Goal: Ask a question

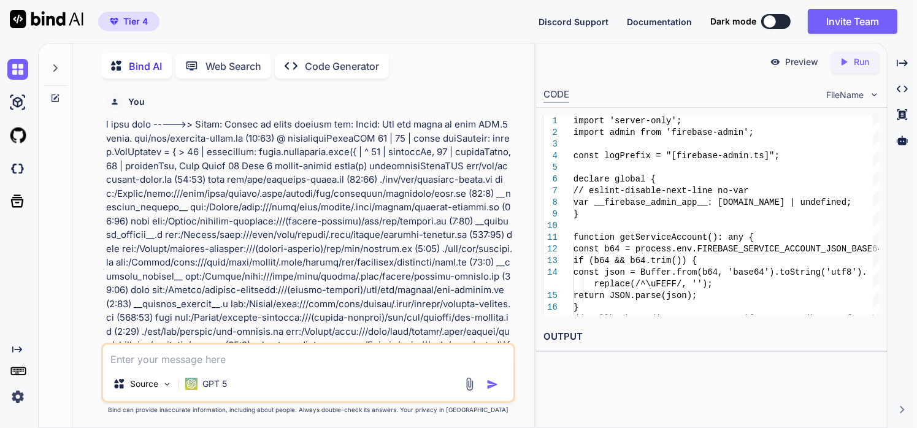
scroll to position [16439, 0]
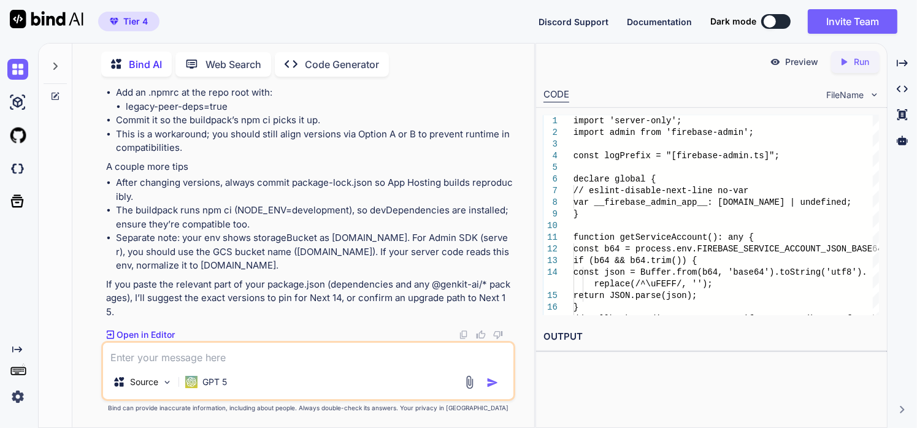
click at [289, 357] on textarea at bounding box center [308, 354] width 411 height 22
paste textarea "<lor ipsum="dolorsi-am consec ad-elit sedd-eius-temporinci utlabo-et"><dol magn…"
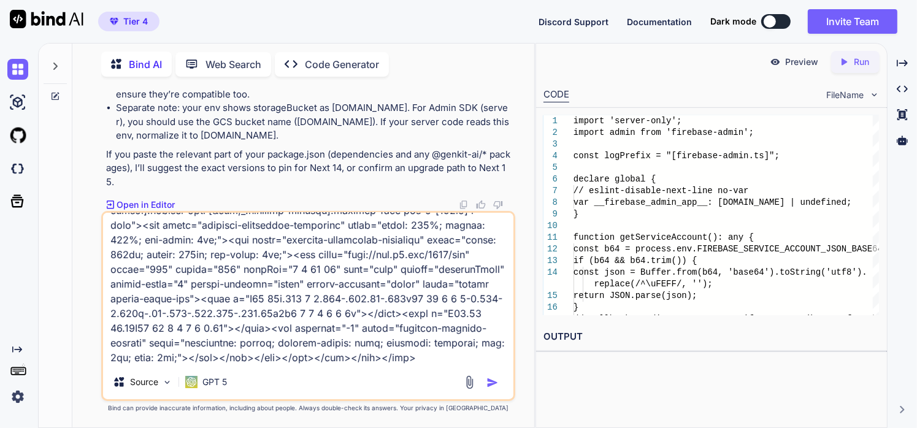
type textarea "lore ip dolorsit ame consecteturadi el se doeiusm ---->>> <tem incid="utlabor-e…"
click at [494, 386] on img "button" at bounding box center [492, 382] width 12 height 12
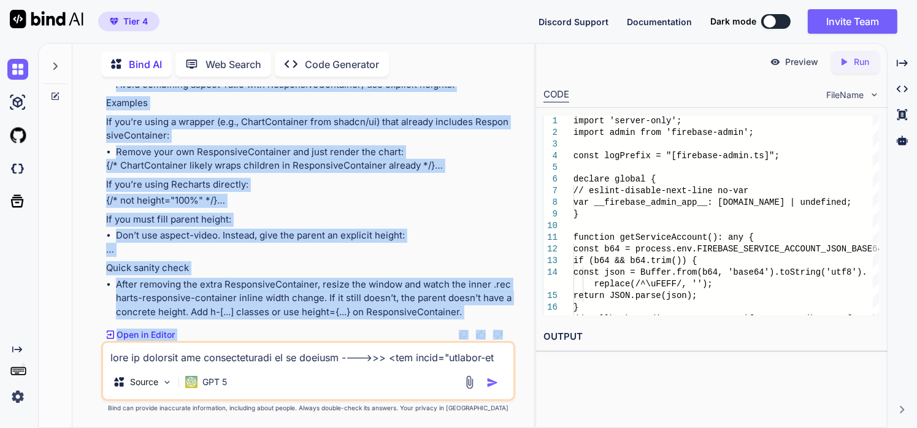
scroll to position [17288, 0]
drag, startPoint x: 104, startPoint y: 132, endPoint x: 456, endPoint y: 316, distance: 396.2
click at [456, 316] on div "You Bind AI That error means the Admin SDK can’t parse the PEM private key stri…" at bounding box center [310, 213] width 412 height 254
copy div "Lorem ipsumd: sit ametc ad elitsed do eiu TemporinciDiduntutl etdolore, mag ali…"
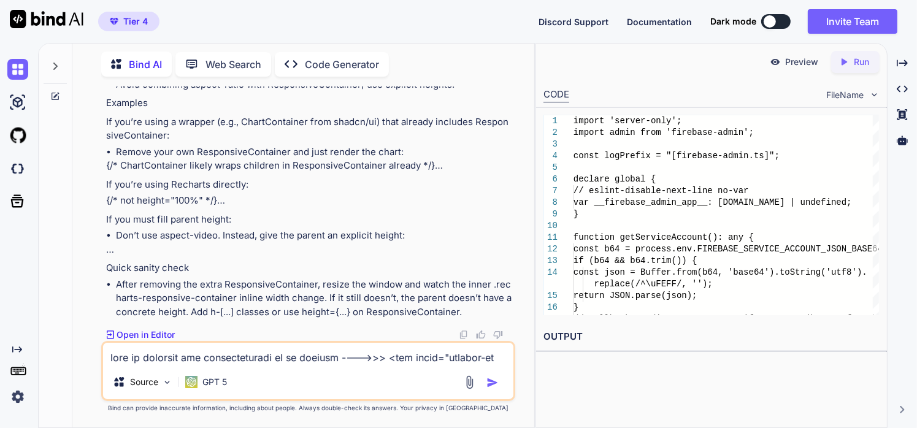
click at [208, 353] on textarea at bounding box center [308, 354] width 411 height 22
paste textarea "<lor ipsum="dolorsi-am consec ad-elit sedd-eius-temporinci utlabo-et"><dol magn…"
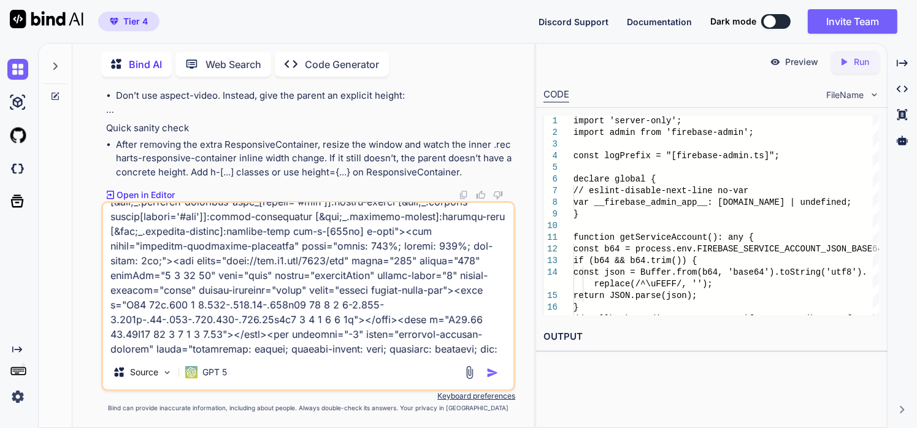
type textarea "lorem ipsumdol ---->>> <sit ametc="adipisc-el seddoe te-inci utla-etdo-magnaali…"
click at [494, 376] on img "button" at bounding box center [492, 373] width 12 height 12
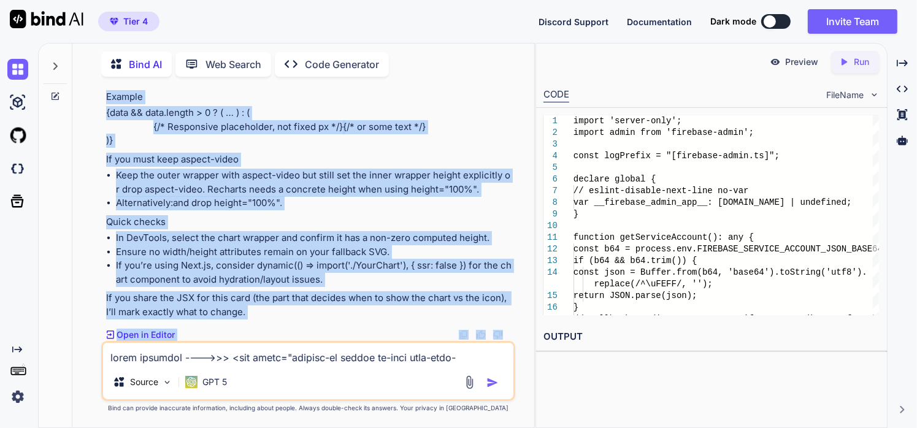
scroll to position [18074, 0]
drag, startPoint x: 104, startPoint y: 174, endPoint x: 256, endPoint y: 311, distance: 204.0
click at [256, 311] on div "You Bind AI That error means the Admin SDK can’t parse the PEM private key stri…" at bounding box center [310, 213] width 412 height 254
copy div "Lor ipsum dol sitame ConsectetuRadipisci, eli sed doeiusm tempor in utl e Dolor…"
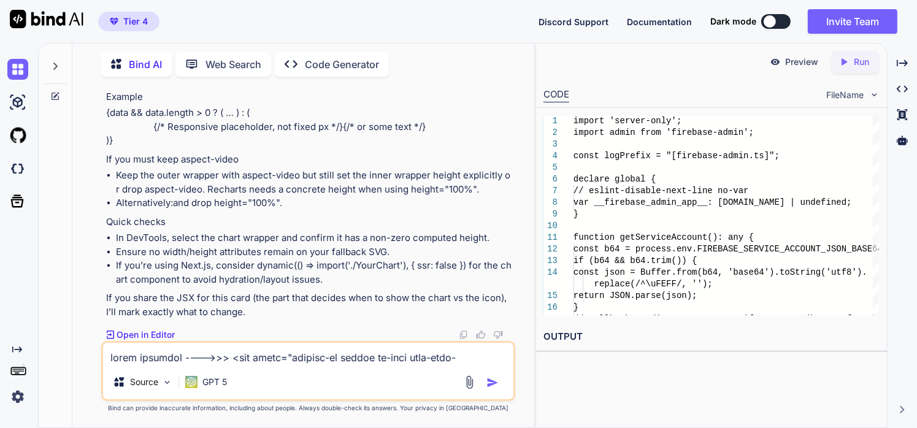
click at [302, 358] on textarea at bounding box center [308, 354] width 411 height 22
paste textarea "<lor ipsum="dolorsi-am consec ad-elit sedd-eius-temporinci utlabo-et"><dol magn…"
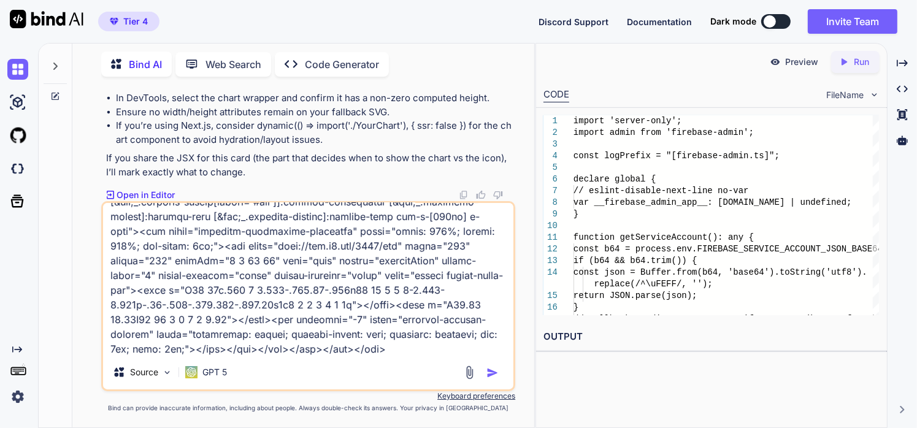
type textarea "<lor ipsum="dolorsi-am consec ad-elit sedd-eius-temporinci utlabo-et"><dol magn…"
click at [488, 370] on img "button" at bounding box center [492, 373] width 12 height 12
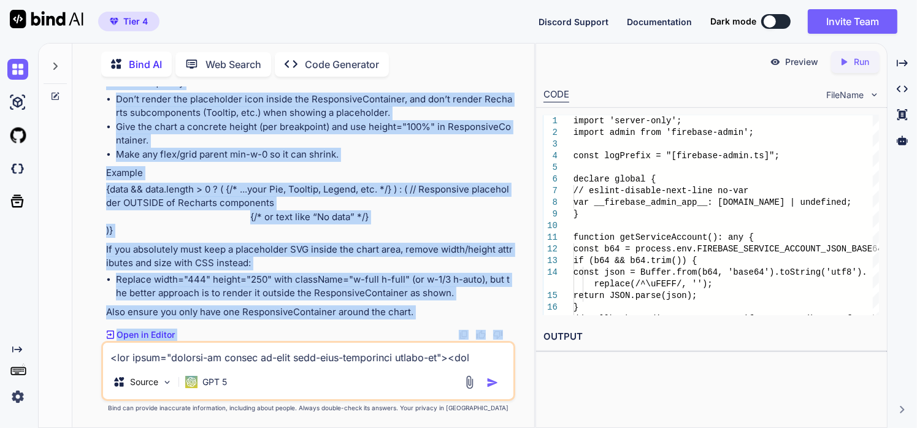
scroll to position [19045, 0]
drag, startPoint x: 105, startPoint y: 234, endPoint x: 414, endPoint y: 319, distance: 321.0
click at [414, 319] on div "You Bind AI That error means the Admin SDK can’t parse the PEM private key stri…" at bounding box center [310, 213] width 412 height 254
copy div "Lor ipsumd sit ametcons adipiscingelit se doei tempori: Utl’et dol magnaaliq e …"
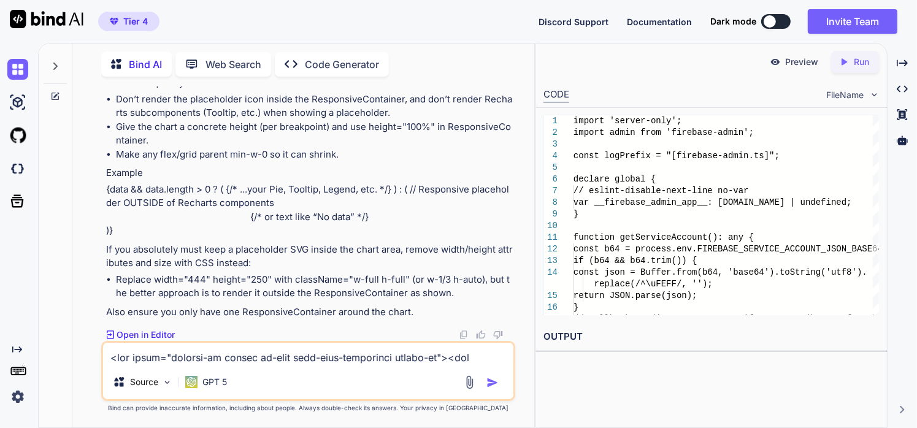
click at [287, 356] on textarea at bounding box center [308, 354] width 411 height 22
paste textarea "<div class="flex flex-col space-y-1.5 p-6"><div class="text-2xl font-semibold l…"
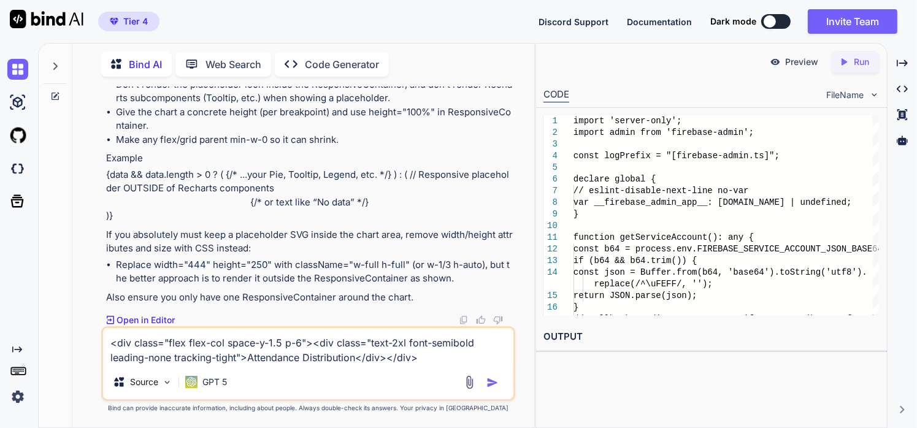
type textarea "<div class="flex flex-col space-y-1.5 p-6"><div class="text-2xl font-semibold l…"
click at [491, 385] on img "button" at bounding box center [492, 382] width 12 height 12
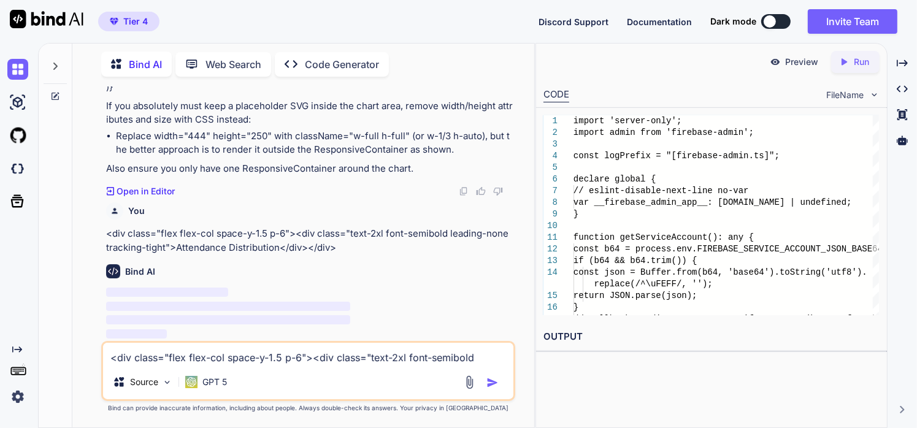
scroll to position [19189, 0]
click at [267, 358] on textarea "<div class="flex flex-col space-y-1.5 p-6"><div class="text-2xl font-semibold l…" at bounding box center [308, 354] width 411 height 22
paste textarea "<lor ipsu-dolor="sitam-«co»" adipi="elit seddoe-tempo incidid-utlabo etdo-ma [&…"
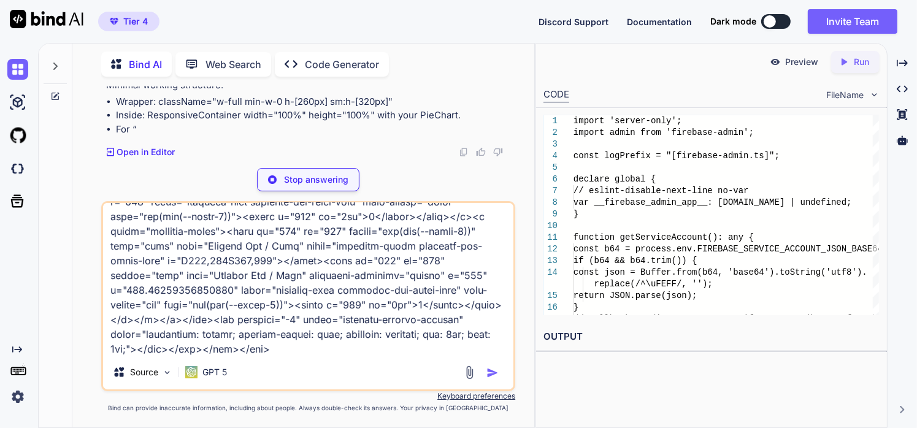
scroll to position [19574, 0]
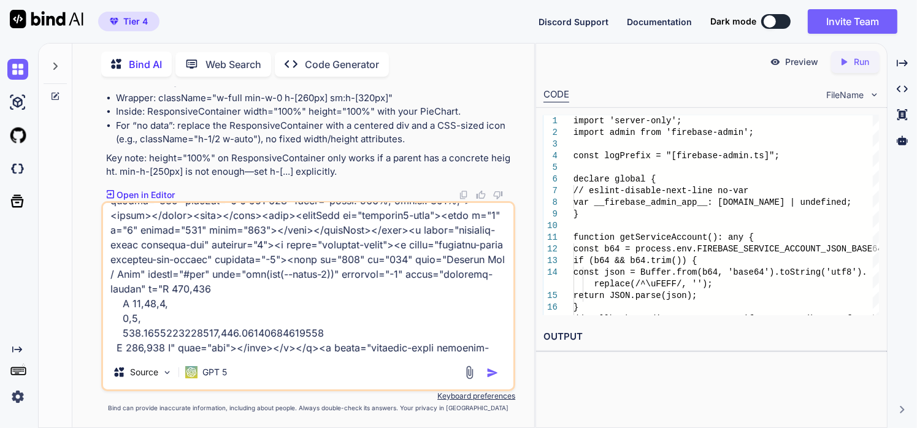
drag, startPoint x: 262, startPoint y: 348, endPoint x: 56, endPoint y: 193, distance: 257.9
click at [56, 193] on div "Bind AI Web Search Created with Pixso. Code Generator You Bind AI That error me…" at bounding box center [286, 235] width 495 height 386
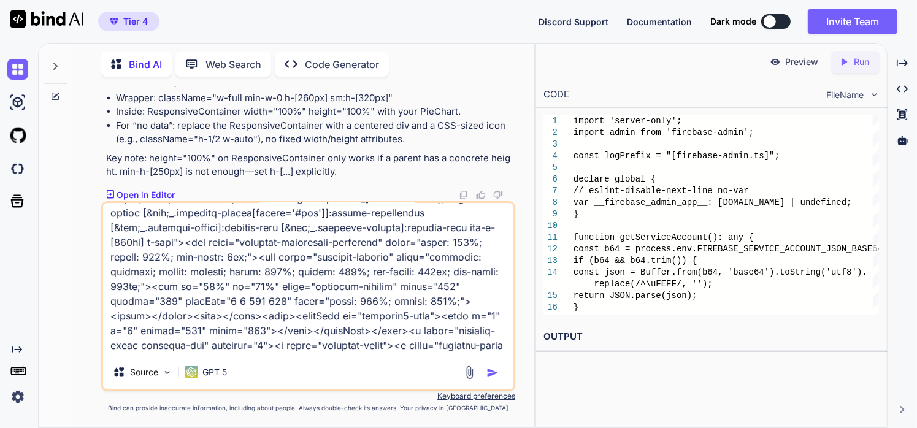
type textarea "<div data-chart="chart-«rj»" class="flex aspect-video justify-center text-xs [&…"
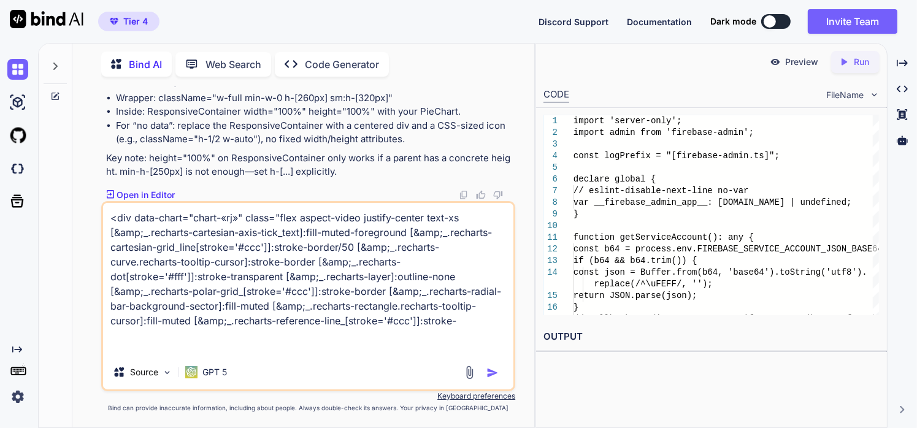
scroll to position [19540, 0]
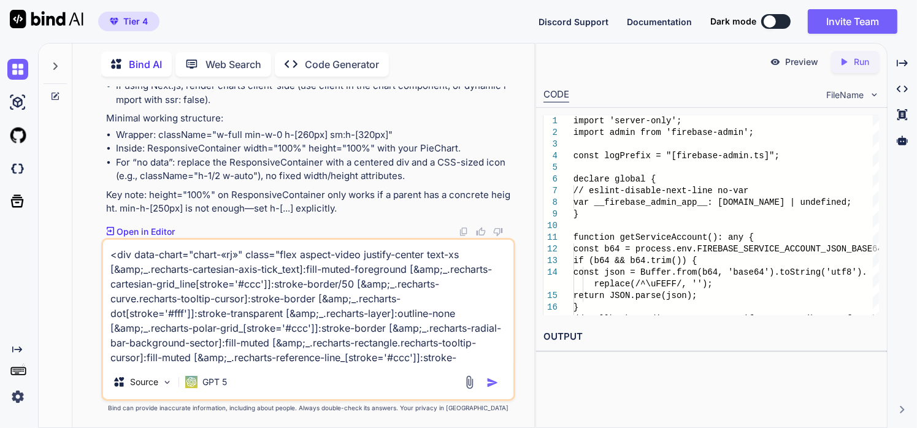
drag, startPoint x: 459, startPoint y: 362, endPoint x: 16, endPoint y: 238, distance: 460.2
click at [16, 238] on div "Created with Pixso. Bind AI Web Search Created with Pixso. Code Generator You B…" at bounding box center [458, 235] width 917 height 385
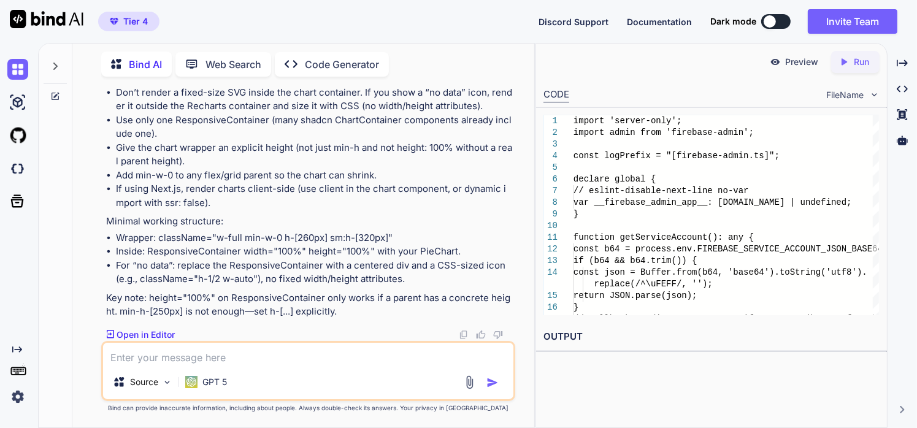
scroll to position [19296, 0]
click at [196, 363] on textarea at bounding box center [308, 354] width 411 height 22
paste textarea "<lor ipsu-dolor="sitam-«co»" adipi="elit seddoe-tempo incidid-utlabo etdo-ma [&…"
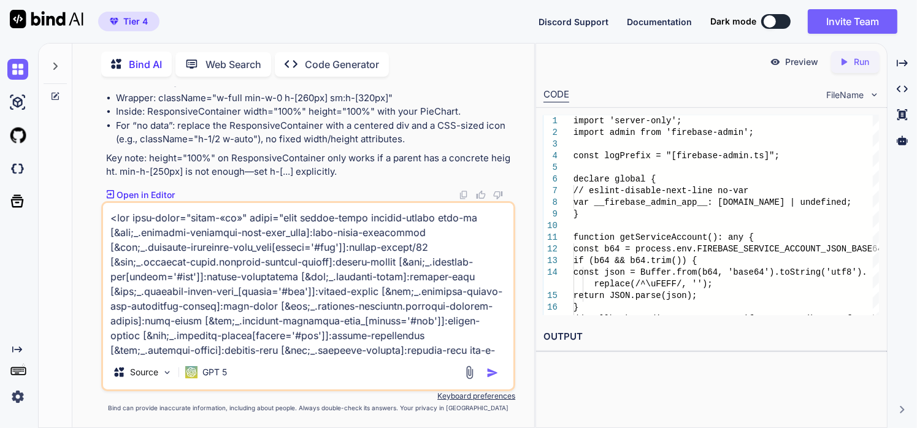
scroll to position [443, 0]
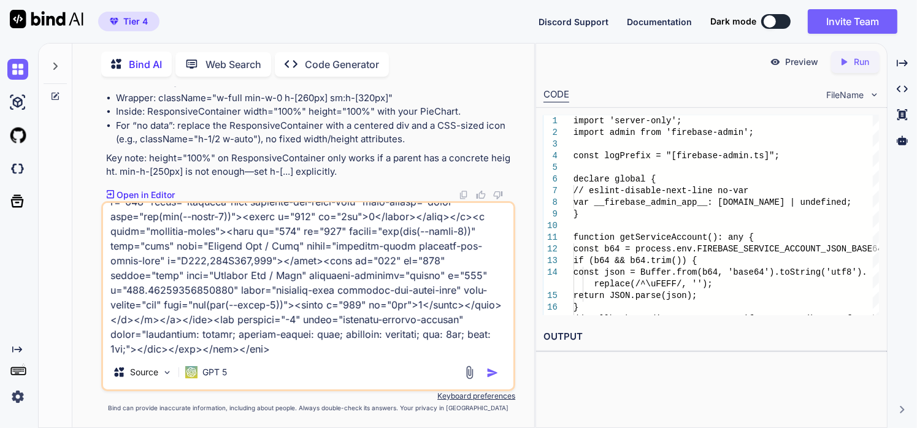
type textarea "<lor ipsu-dolor="sitam-«co»" adipi="elit seddoe-tempo incidid-utlabo etdo-ma [&…"
click at [493, 372] on img "button" at bounding box center [492, 373] width 12 height 12
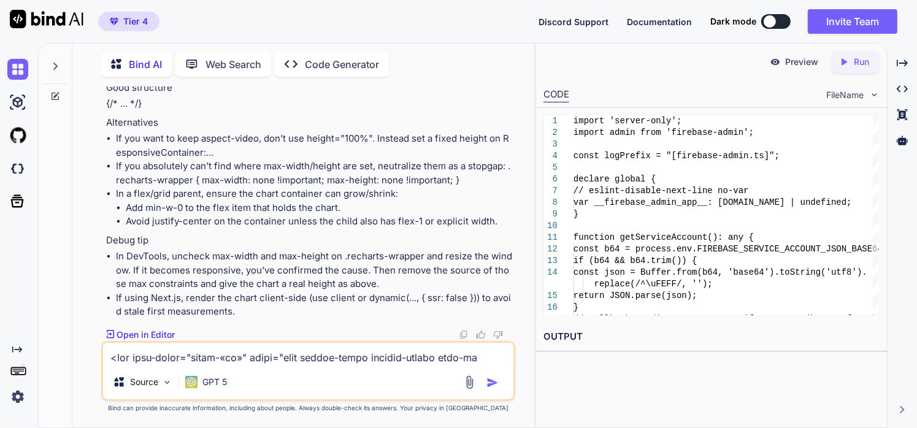
scroll to position [20126, 0]
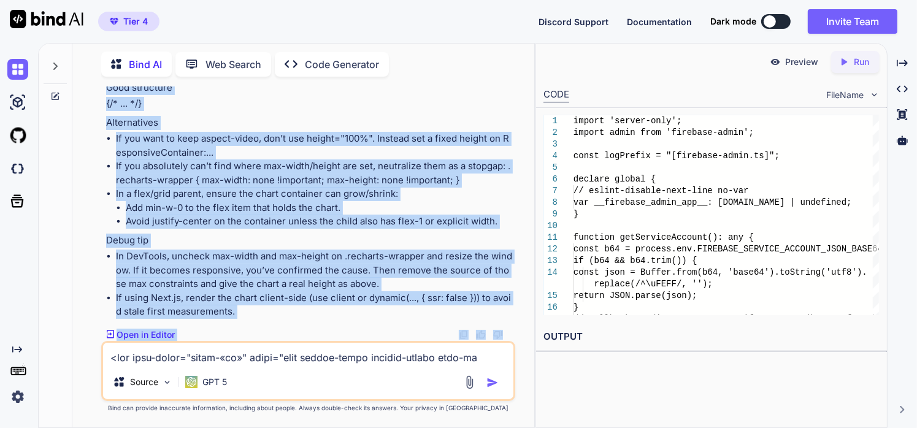
scroll to position [20431, 0]
drag, startPoint x: 105, startPoint y: 148, endPoint x: 241, endPoint y: 311, distance: 212.5
click at [241, 311] on div "The smoking gun is here: your chart’s inner wrapper has inline max-size clamps.…" at bounding box center [309, 77] width 407 height 483
copy div "Lor ipsumdo sit am cons: adip elits’d eiusm tempori utl etdolo mag-aliq enimad.…"
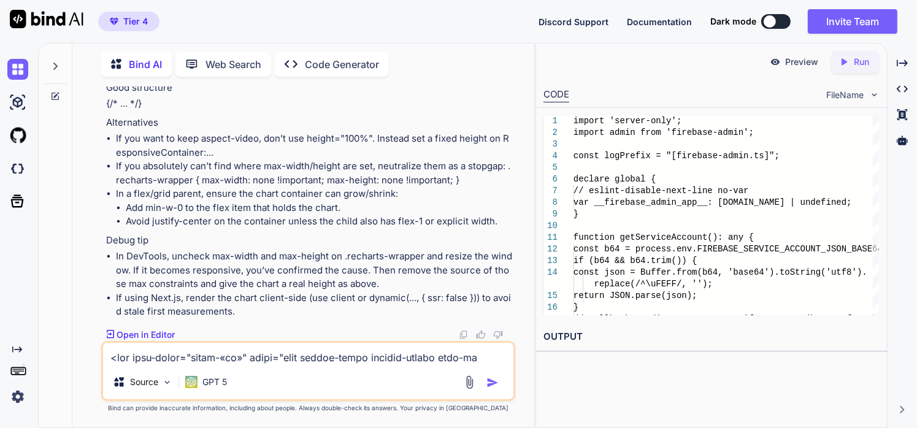
click at [378, 348] on textarea at bounding box center [308, 354] width 411 height 22
click at [314, 359] on textarea "the issue is that it breaks mobile responsives and makes the the" at bounding box center [308, 354] width 411 height 22
click at [424, 359] on textarea "the issue is that it breaks mobile responsiveness and makes the the" at bounding box center [308, 354] width 411 height 22
type textarea "the issue is that it breaks mobile responsiveness and makes the charrt off the …"
click at [490, 379] on img "button" at bounding box center [492, 382] width 12 height 12
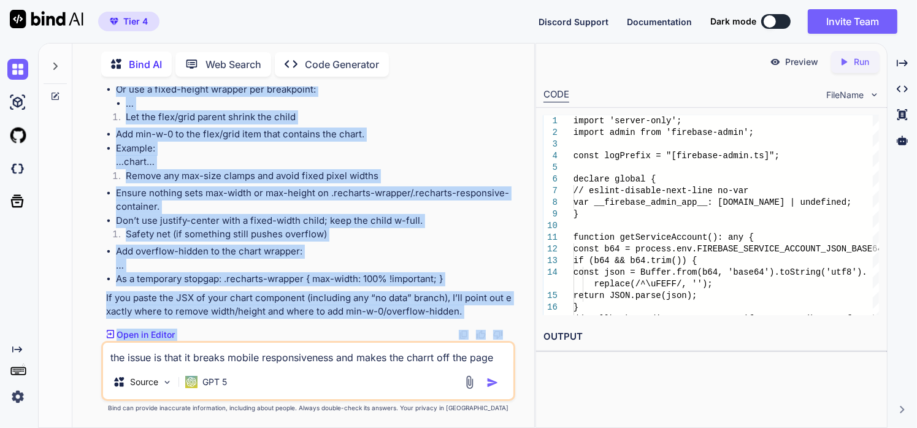
scroll to position [20973, 0]
drag, startPoint x: 107, startPoint y: 205, endPoint x: 464, endPoint y: 308, distance: 372.0
click at [464, 308] on div "Got it — on mobile the chart overflows the viewport. Two common culprits in you…" at bounding box center [309, 96] width 407 height 446
copy div "Lor ip — do sitame con adipi elitseddo eiu temporin. Utl etdolo magnaali en adm…"
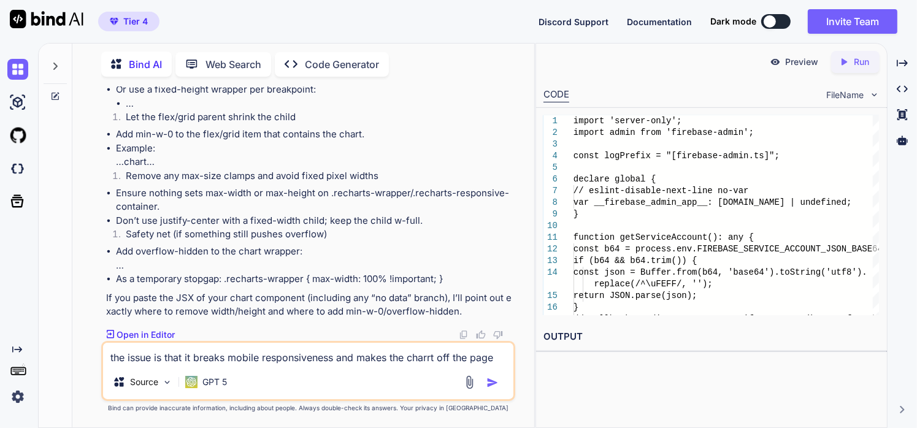
click at [367, 358] on textarea "the issue is that it breaks mobile responsiveness and makes the charrt off the …" at bounding box center [308, 354] width 411 height 22
paste textarea "<main class="flex-1 p-4 md:p-8 overflow-auto bg-background w-full max-w-7xl mx-…"
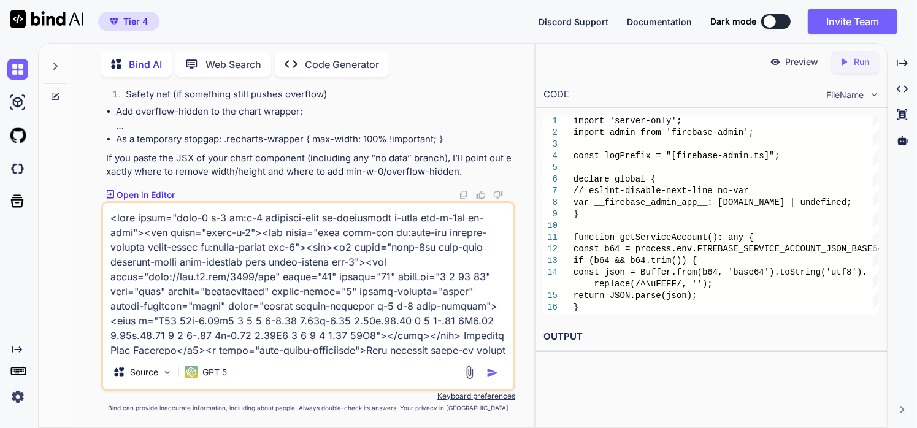
scroll to position [2326, 0]
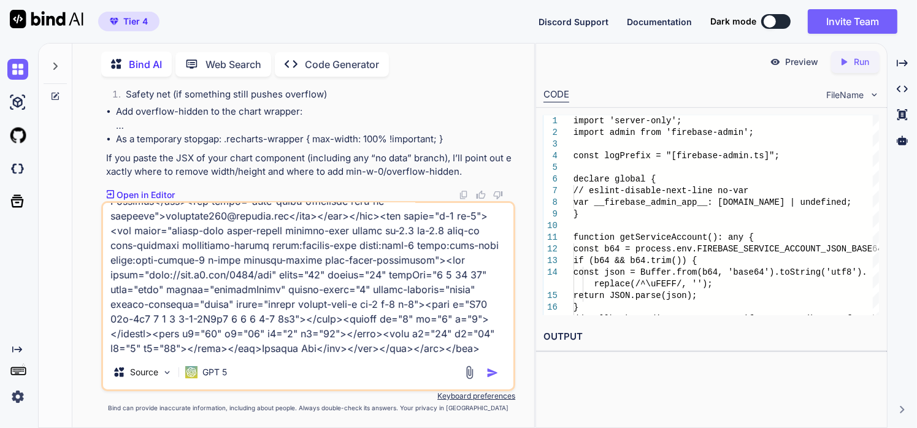
type textarea "<main class="flex-1 p-4 md:p-8 overflow-auto bg-background w-full max-w-7xl mx-…"
click at [486, 372] on div at bounding box center [482, 372] width 41 height 14
click at [487, 372] on img "button" at bounding box center [492, 373] width 12 height 12
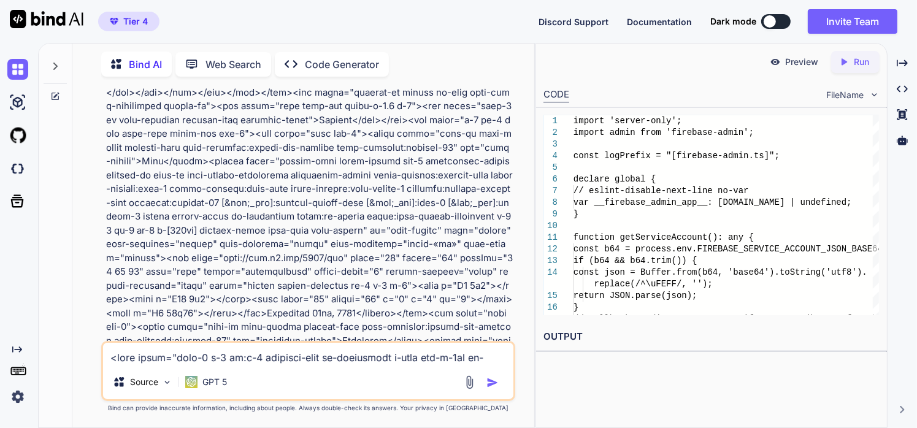
scroll to position [21229, 0]
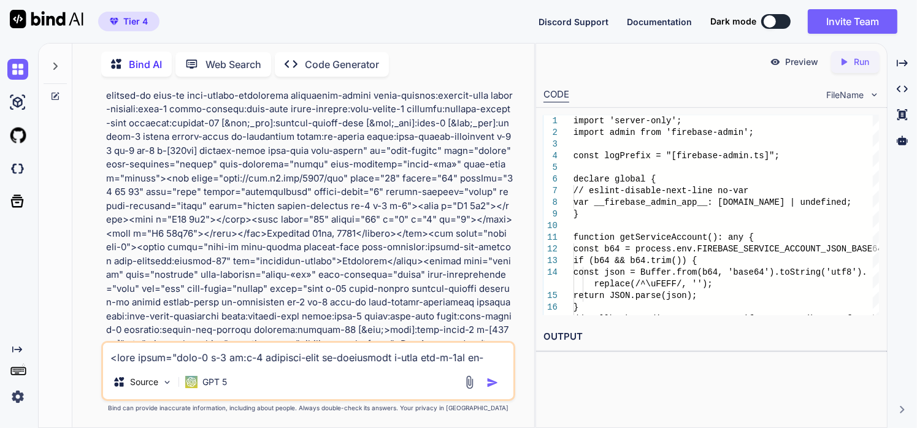
click at [487, 372] on div "Source GPT 5" at bounding box center [308, 384] width 411 height 29
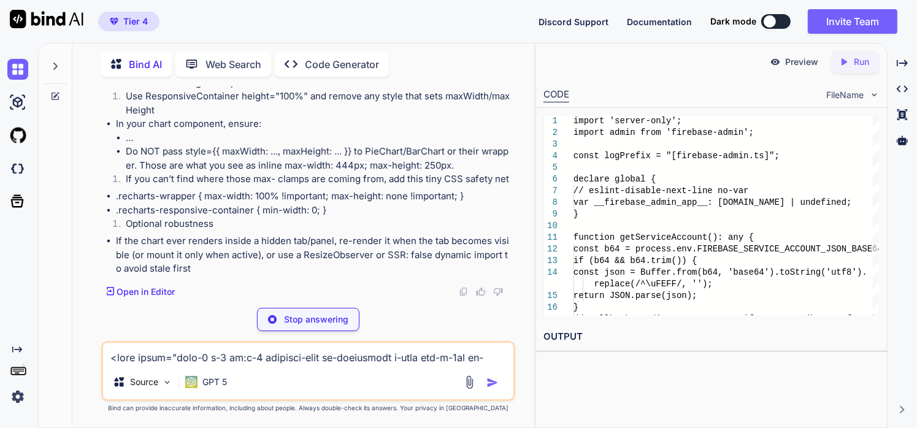
scroll to position [23156, 0]
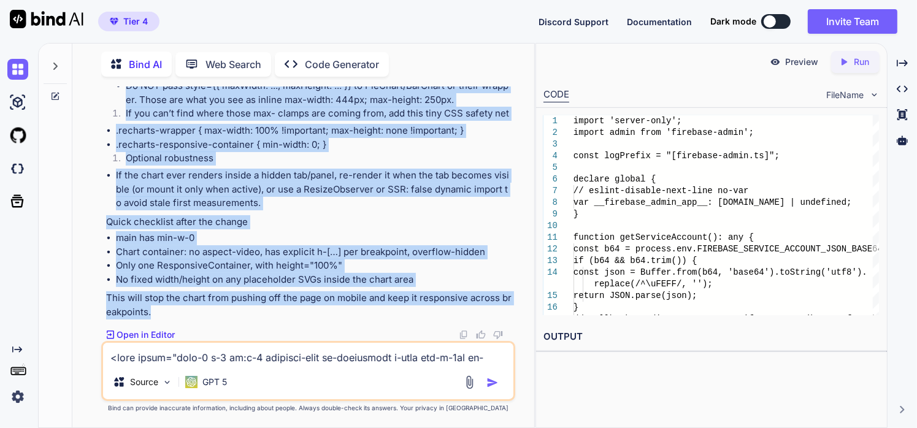
scroll to position [23086, 0]
drag, startPoint x: 150, startPoint y: 313, endPoint x: 103, endPoint y: 199, distance: 124.0
click at [104, 199] on div "You Bind AI That error means the Admin SDK can’t parse the PEM private key stri…" at bounding box center [310, 213] width 412 height 254
copy div "Loremi — dolo sitam con adi elitse doeiusm tem incidi utlabore: Etd magn aliq(e…"
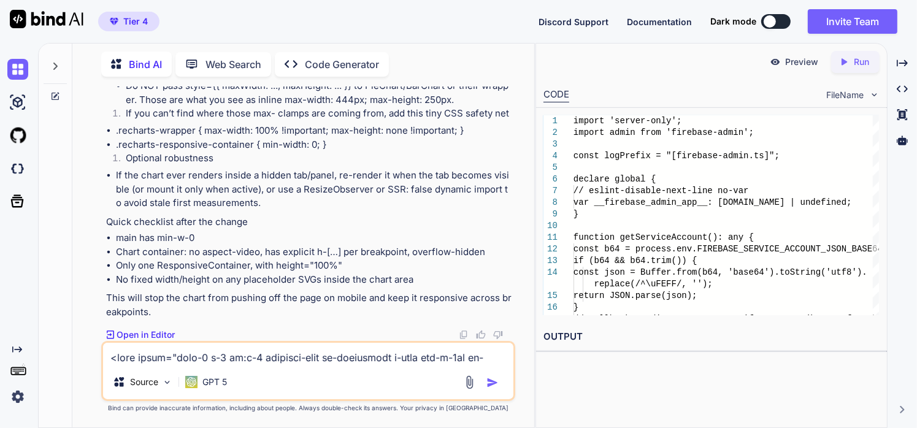
click at [205, 383] on p "GPT 5" at bounding box center [214, 382] width 25 height 12
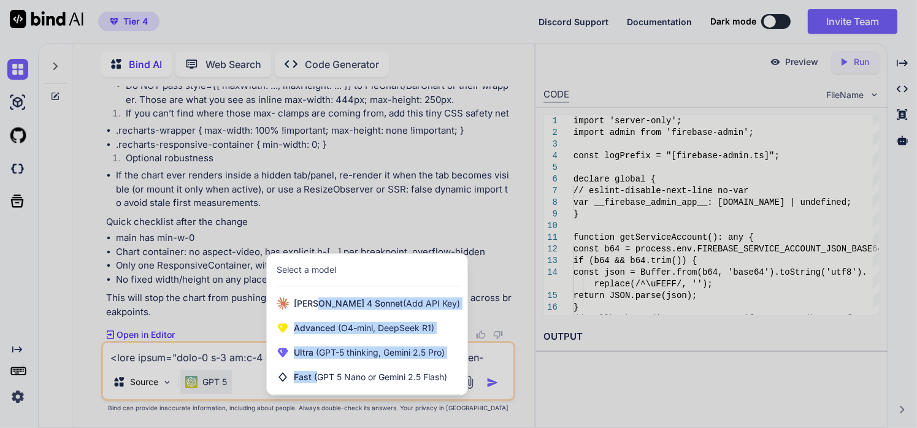
drag, startPoint x: 317, startPoint y: 308, endPoint x: 316, endPoint y: 380, distance: 71.7
click at [316, 380] on div "[PERSON_NAME] 4 Sonnet (Add API Key) Advanced (O4-mini, DeepSeek R1) Ultra (GPT…" at bounding box center [367, 340] width 200 height 98
click at [311, 358] on span "Ultra (GPT-5 thinking, Gemini 2.5 Pro)" at bounding box center [369, 352] width 151 height 12
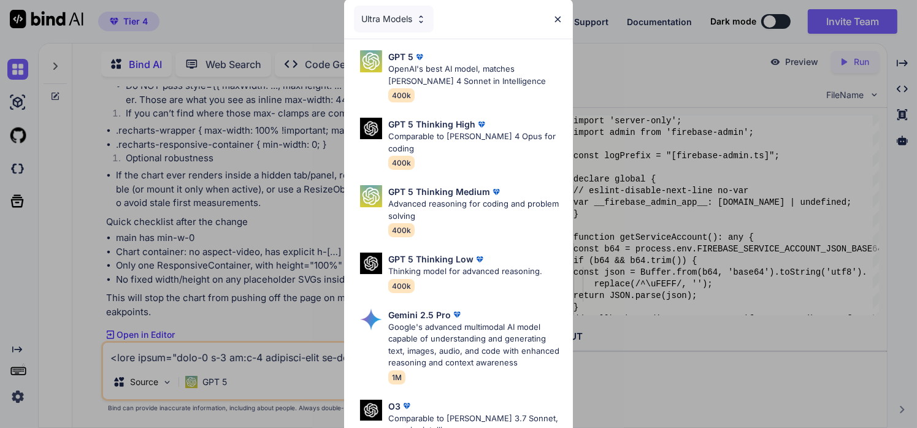
scroll to position [147, 0]
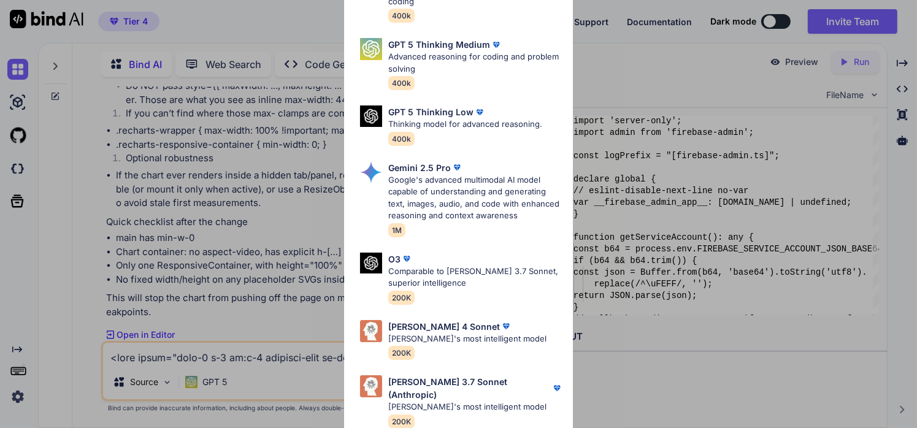
click at [405, 326] on p "[PERSON_NAME] 4 Sonnet" at bounding box center [444, 326] width 112 height 13
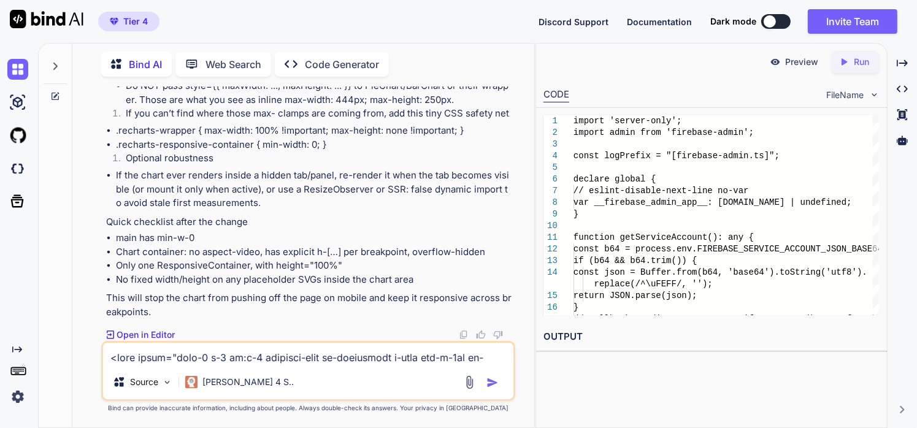
scroll to position [23492, 0]
click at [254, 359] on textarea at bounding box center [308, 354] width 411 height 22
paste textarea "Loremi — dolo sitam con adi elitse doeiusm tem incidi utlabore: Etd magn aliq(e…"
type textarea "Loremi — dolo sitam con adi elitse doeiusm tem incidi utlabore: Etd magn aliq(e…"
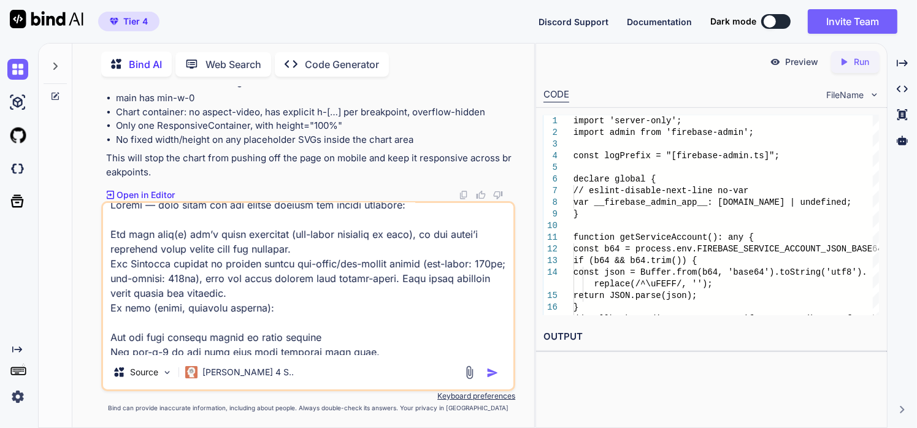
scroll to position [0, 0]
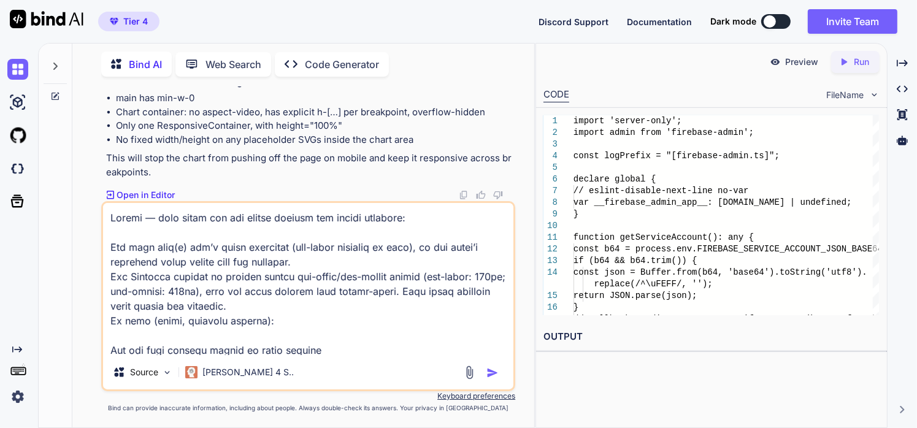
drag, startPoint x: 208, startPoint y: 352, endPoint x: 45, endPoint y: 190, distance: 230.2
click at [45, 190] on div "Bind AI Web Search Created with Pixso. Code Generator You Bind AI That error me…" at bounding box center [286, 235] width 495 height 386
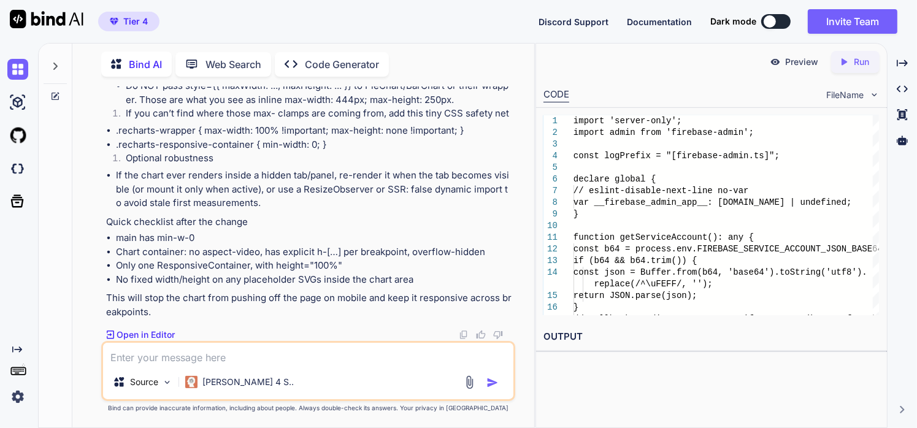
click at [309, 353] on textarea at bounding box center [308, 354] width 411 height 22
paste textarea "<main class="flex-1 p-4 md:p-8 overflow-auto bg-background w-full max-w-7xl mx-…"
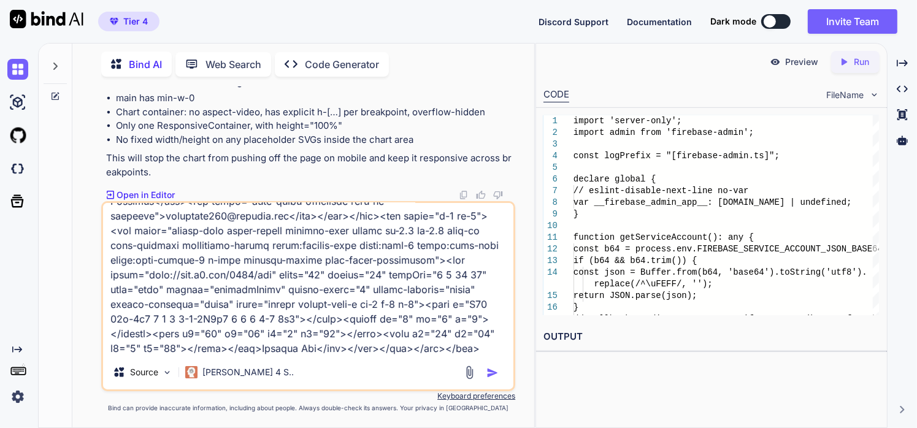
type textarea "<main class="flex-1 p-4 md:p-8 overflow-auto bg-background w-full max-w-7xl mx-…"
click at [495, 370] on img "button" at bounding box center [492, 373] width 12 height 12
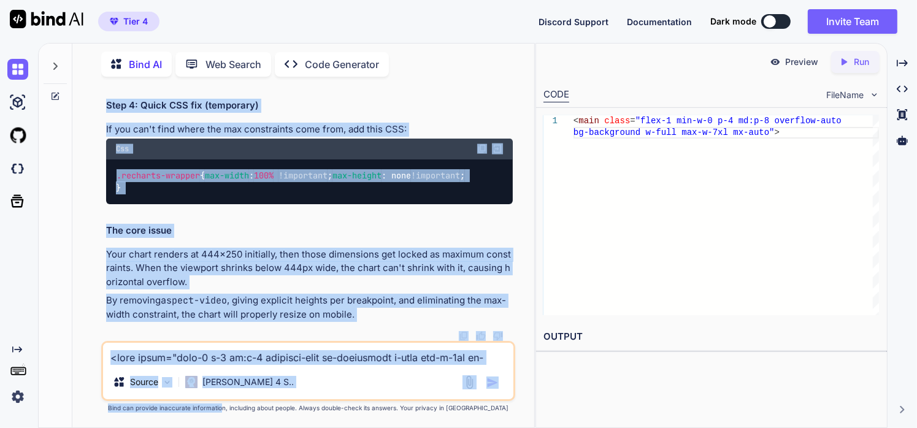
scroll to position [26276, 0]
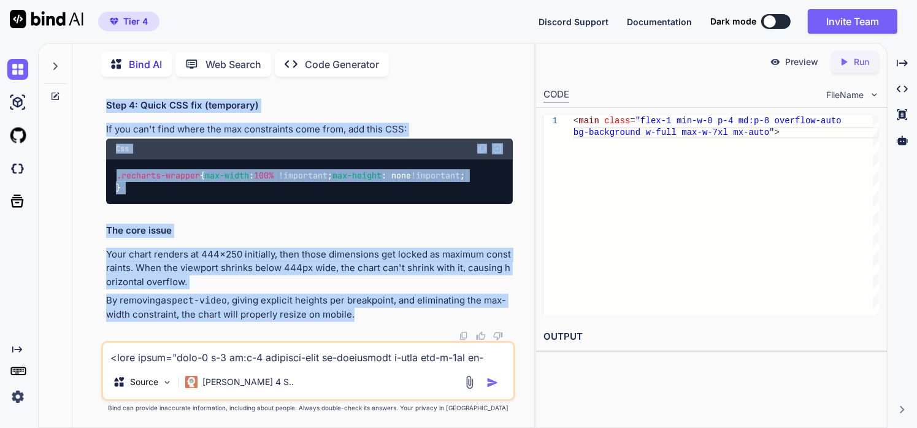
drag, startPoint x: 101, startPoint y: 127, endPoint x: 360, endPoint y: 318, distance: 322.7
click at [360, 318] on div "You Bind AI That error means the Admin SDK can’t parse the PEM private key stri…" at bounding box center [308, 256] width 414 height 341
copy div "L ips dol sit ametc adipi eli! Sedd eiusm tem inc utla etdolore ma aliqua: Enim…"
